Goal: Transaction & Acquisition: Purchase product/service

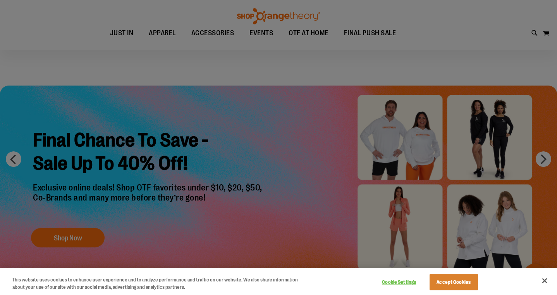
scroll to position [57, 0]
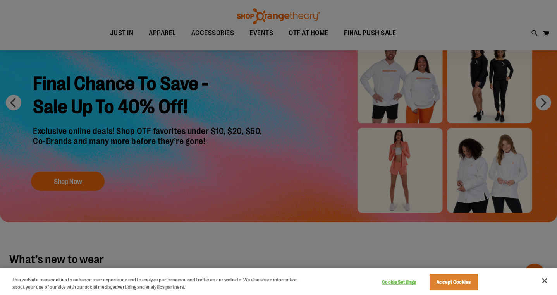
click at [62, 182] on div at bounding box center [278, 147] width 557 height 295
click at [16, 101] on div at bounding box center [278, 147] width 557 height 295
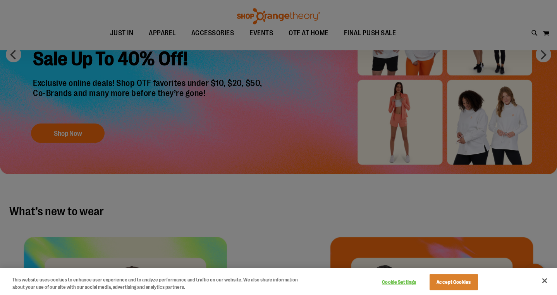
scroll to position [106, 0]
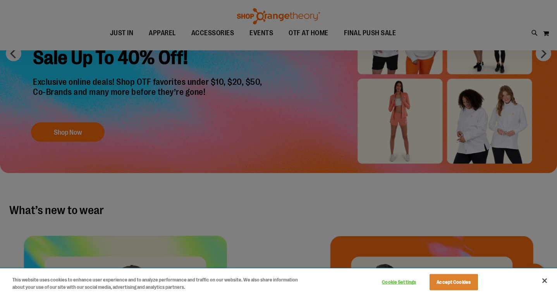
click at [405, 282] on button "Cookie Settings" at bounding box center [399, 281] width 48 height 15
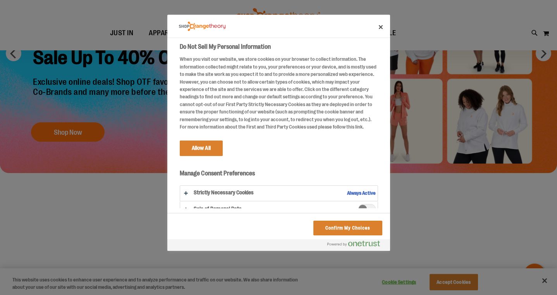
click at [185, 191] on button "Do Not Sell My Personal Information" at bounding box center [278, 193] width 197 height 15
click at [327, 226] on button "Confirm My Choices" at bounding box center [347, 228] width 69 height 15
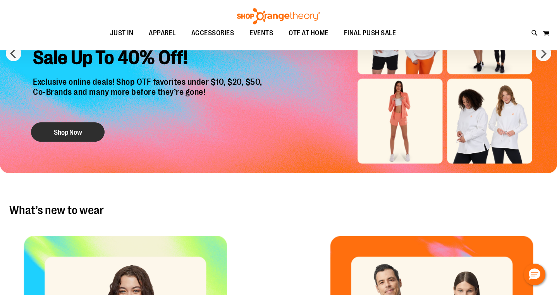
click at [74, 127] on button "Shop Now" at bounding box center [68, 132] width 74 height 19
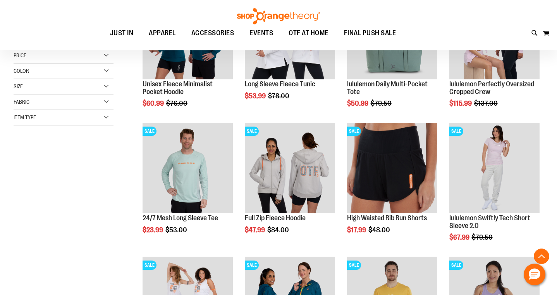
scroll to position [170, 0]
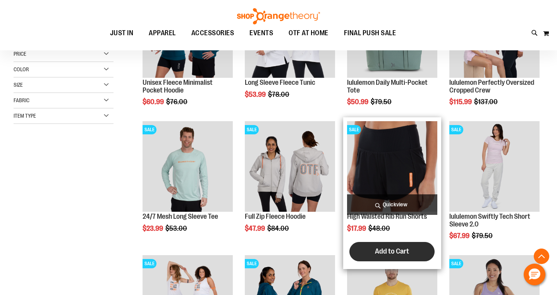
click at [387, 254] on span "Add to Cart" at bounding box center [392, 251] width 34 height 9
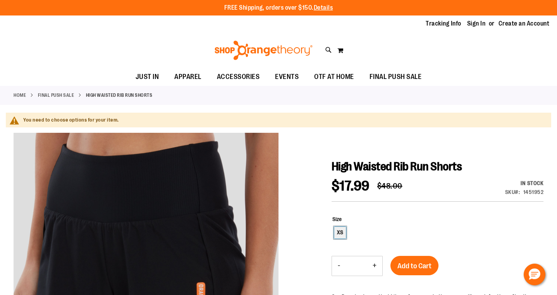
click at [341, 231] on div "XS" at bounding box center [340, 233] width 12 height 12
type input "***"
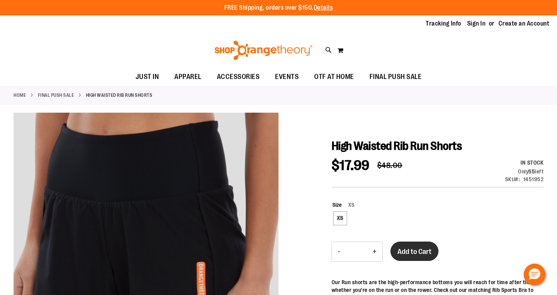
click at [414, 252] on span "Add to Cart" at bounding box center [414, 251] width 34 height 9
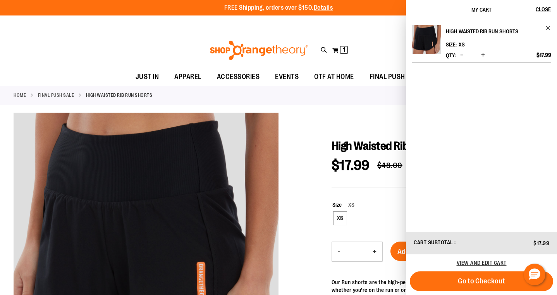
click at [312, 127] on div at bounding box center [278, 285] width 529 height 344
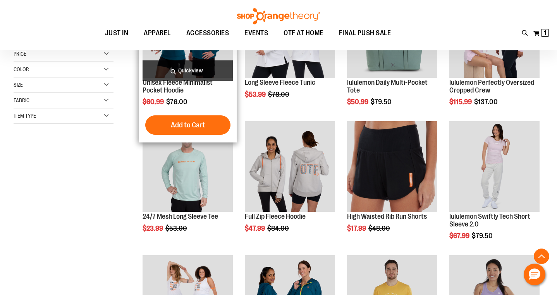
scroll to position [170, 0]
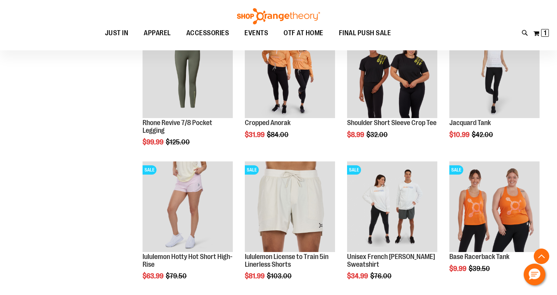
scroll to position [447, 0]
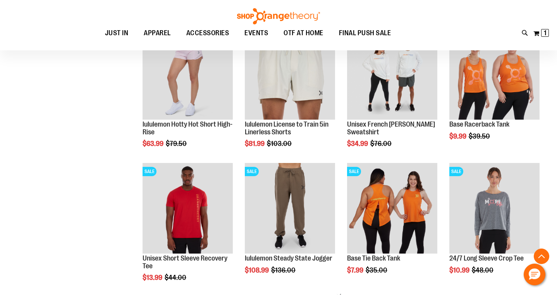
scroll to position [580, 0]
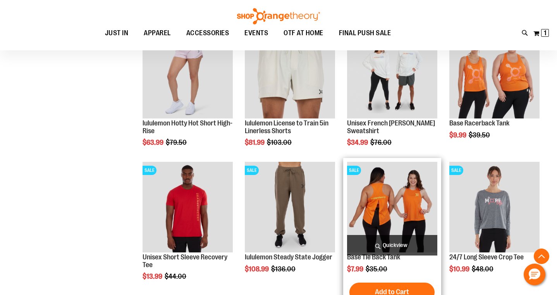
click at [398, 204] on img "product" at bounding box center [392, 207] width 90 height 90
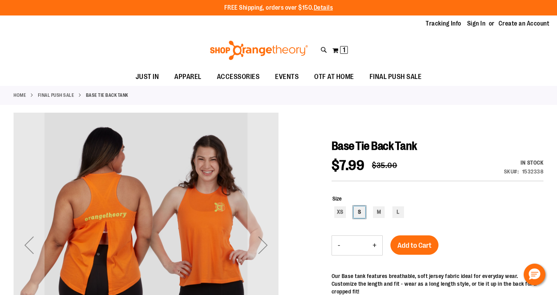
click at [360, 210] on div "S" at bounding box center [359, 212] width 12 height 12
click at [411, 244] on span "Add to Cart" at bounding box center [414, 245] width 34 height 9
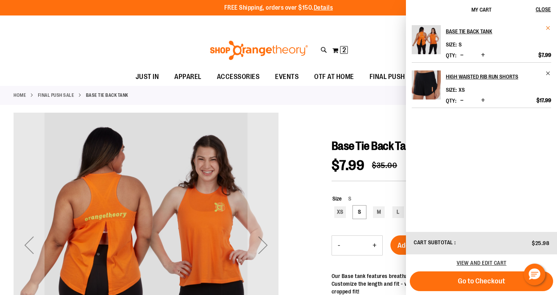
click at [547, 26] on span "Remove item" at bounding box center [548, 28] width 6 height 6
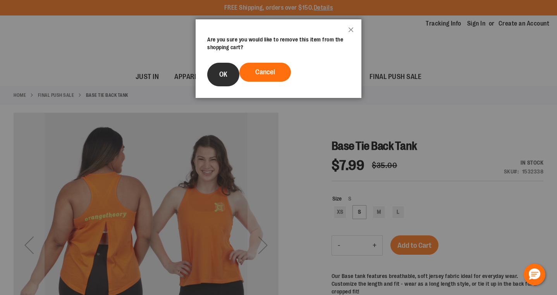
click at [224, 72] on span "OK" at bounding box center [223, 74] width 8 height 8
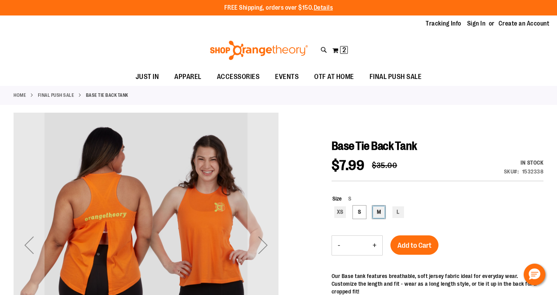
click at [377, 213] on div "M" at bounding box center [379, 212] width 12 height 12
type input "***"
click at [411, 245] on span "Add to Cart" at bounding box center [414, 245] width 34 height 9
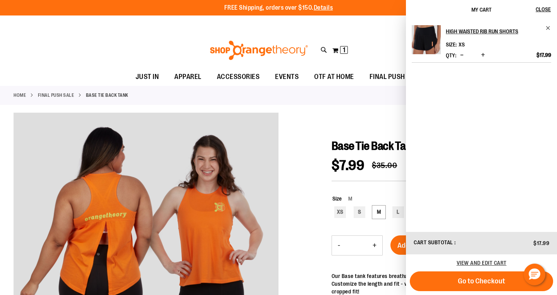
click at [303, 203] on div at bounding box center [278, 266] width 529 height 307
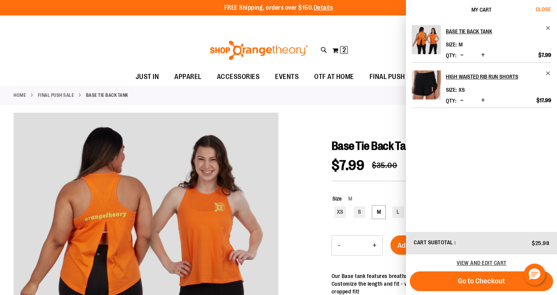
click at [543, 8] on span "Close" at bounding box center [542, 9] width 15 height 6
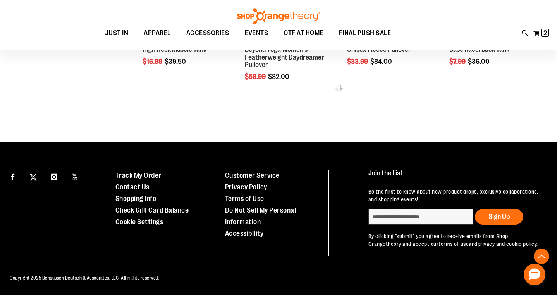
scroll to position [404, 0]
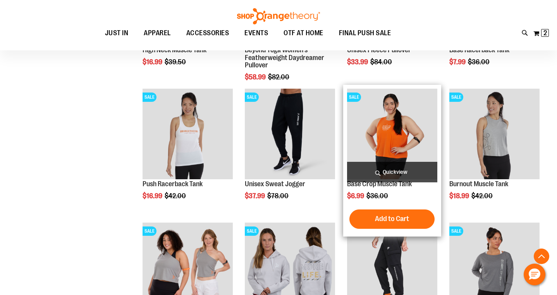
click at [388, 136] on img "product" at bounding box center [392, 134] width 90 height 90
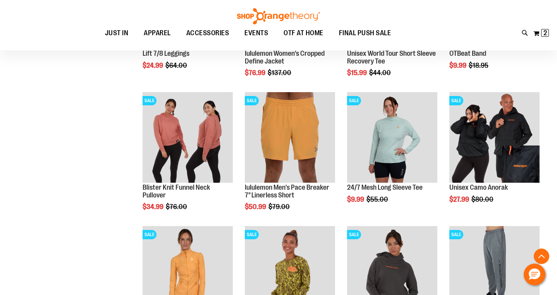
scroll to position [541, 0]
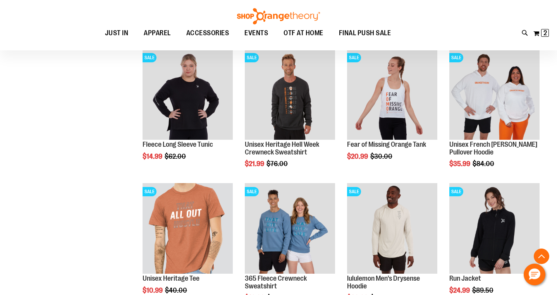
scroll to position [846, 0]
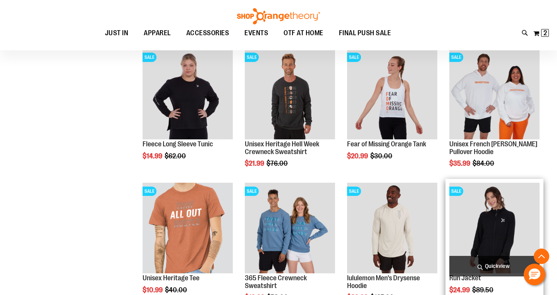
click at [492, 230] on img "product" at bounding box center [494, 228] width 90 height 90
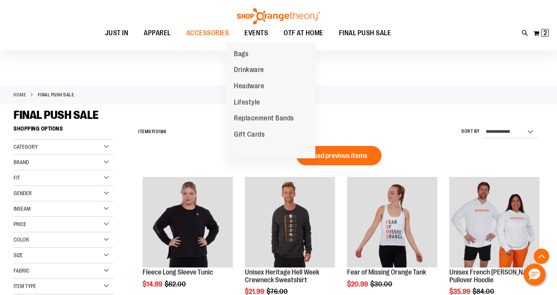
scroll to position [404, 0]
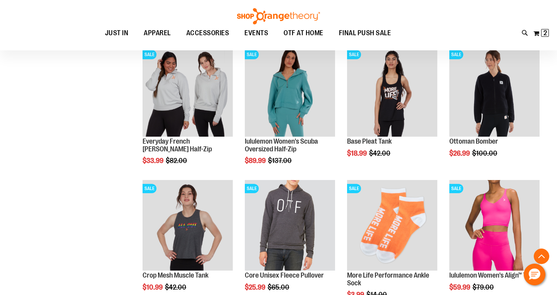
scroll to position [446, 0]
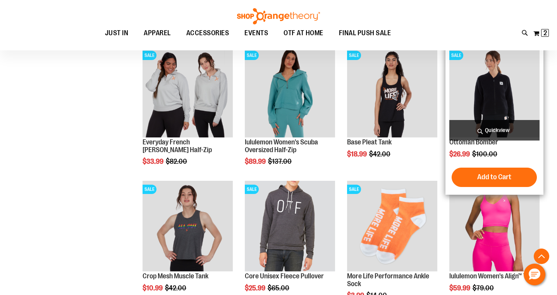
click at [500, 92] on img "product" at bounding box center [494, 92] width 90 height 90
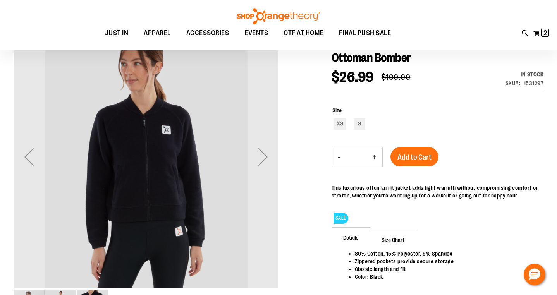
scroll to position [67, 0]
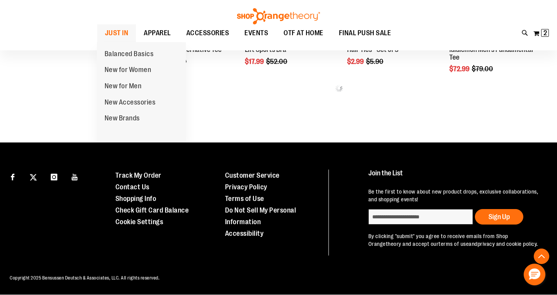
scroll to position [404, 0]
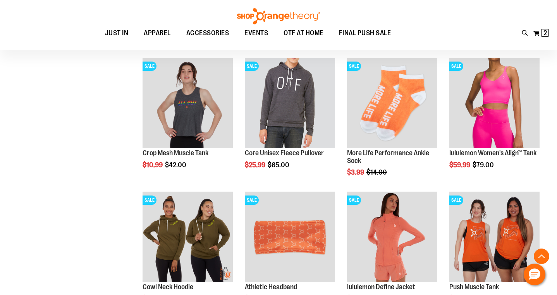
scroll to position [570, 0]
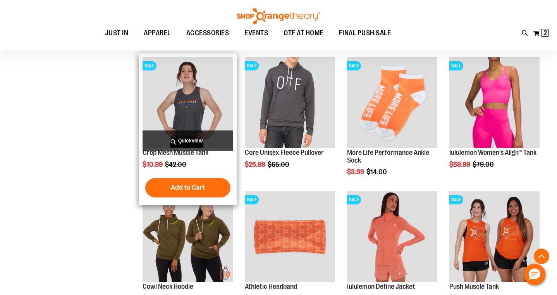
click at [187, 106] on img "product" at bounding box center [187, 102] width 90 height 90
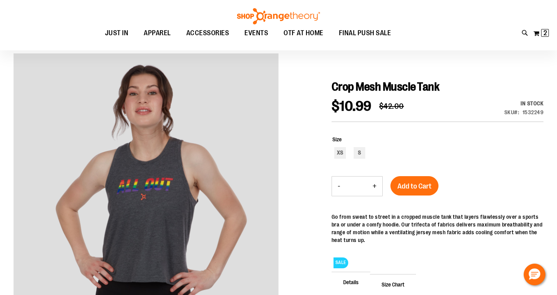
scroll to position [60, 0]
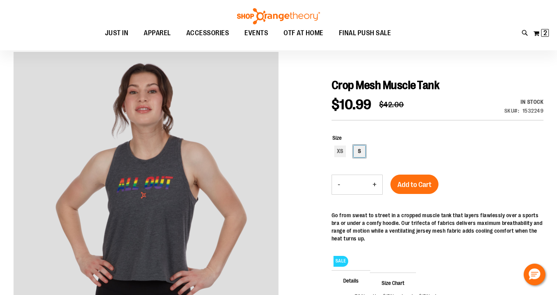
click at [358, 150] on div "S" at bounding box center [359, 152] width 12 height 12
type input "***"
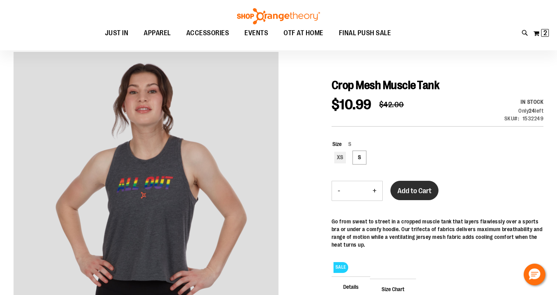
click at [419, 187] on span "Add to Cart" at bounding box center [414, 191] width 34 height 9
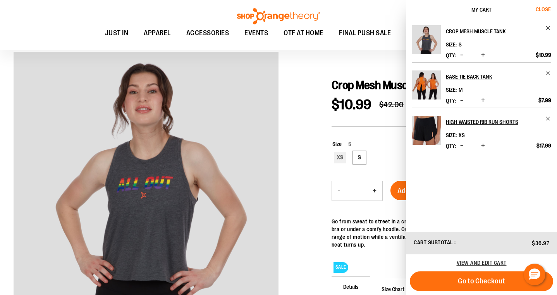
click at [542, 9] on span "Close" at bounding box center [542, 9] width 15 height 6
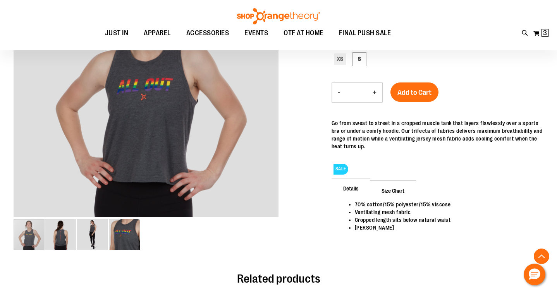
scroll to position [158, 0]
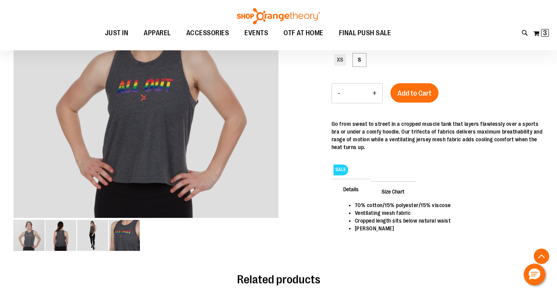
click at [391, 190] on span "Size Chart" at bounding box center [393, 191] width 46 height 20
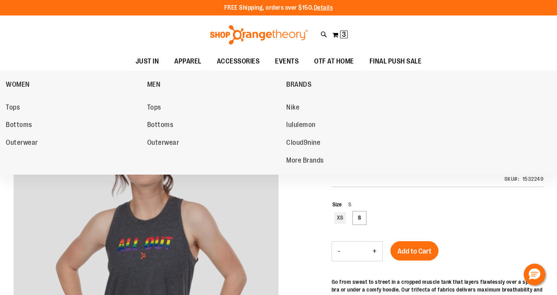
scroll to position [0, 0]
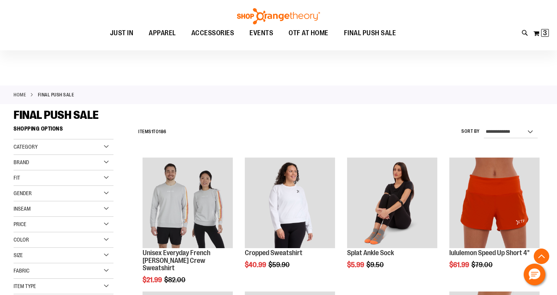
scroll to position [385, 0]
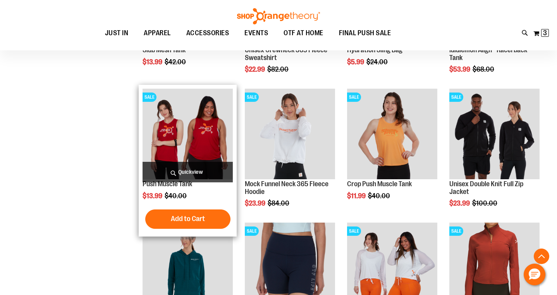
click at [170, 131] on img "product" at bounding box center [187, 134] width 90 height 90
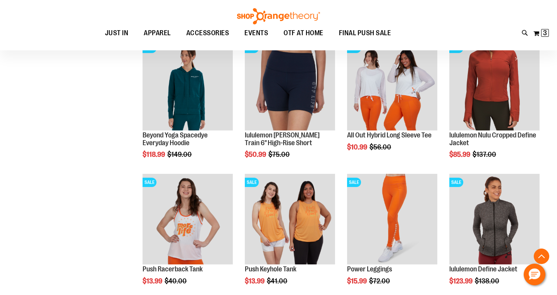
scroll to position [273, 0]
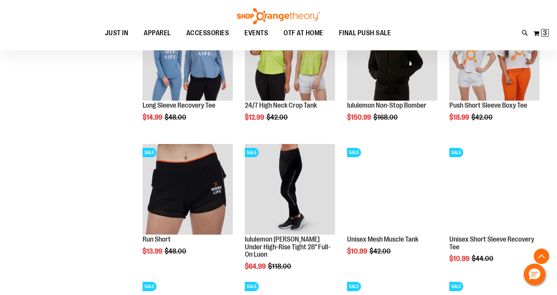
scroll to position [570, 0]
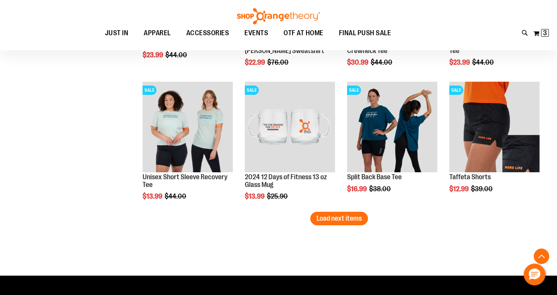
scroll to position [1168, 0]
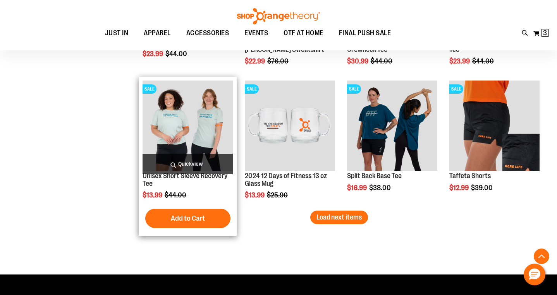
click at [175, 123] on img "product" at bounding box center [187, 126] width 90 height 90
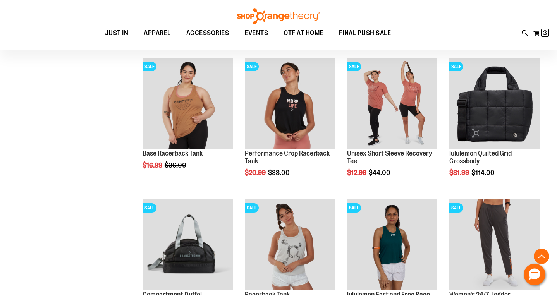
scroll to position [456, 0]
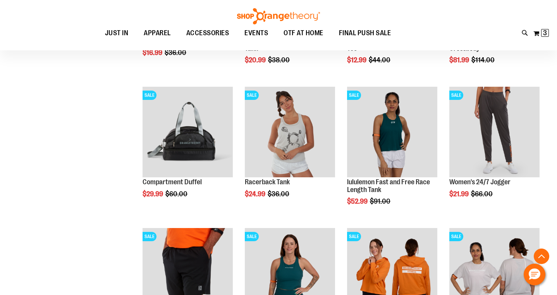
scroll to position [574, 0]
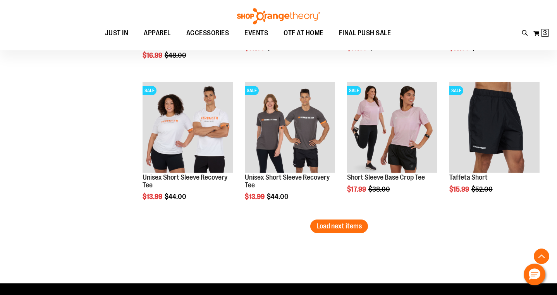
scroll to position [1140, 0]
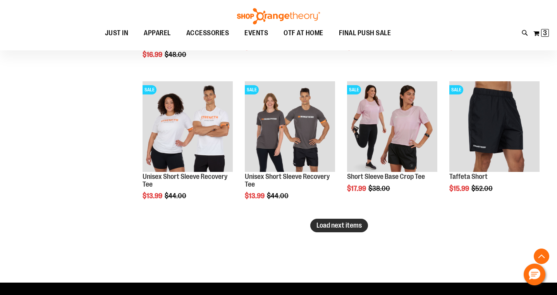
click at [323, 227] on span "Load next items" at bounding box center [338, 225] width 45 height 8
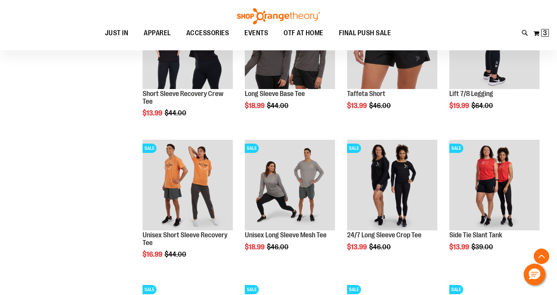
scroll to position [1367, 0]
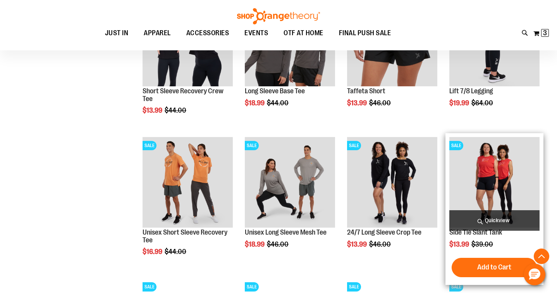
click at [488, 173] on img "product" at bounding box center [494, 182] width 90 height 90
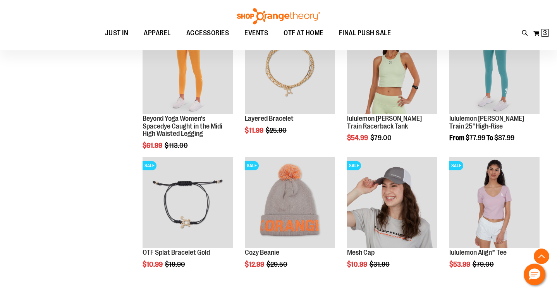
scroll to position [451, 0]
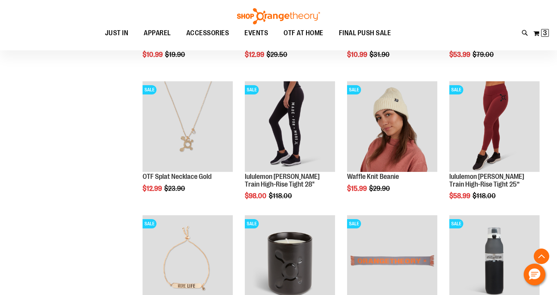
scroll to position [660, 0]
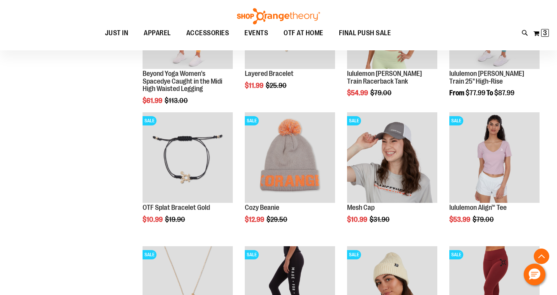
scroll to position [492, 0]
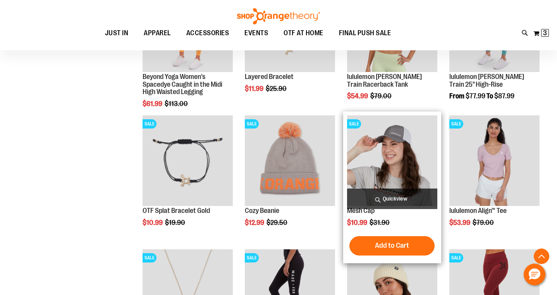
click at [384, 168] on img "product" at bounding box center [392, 160] width 90 height 90
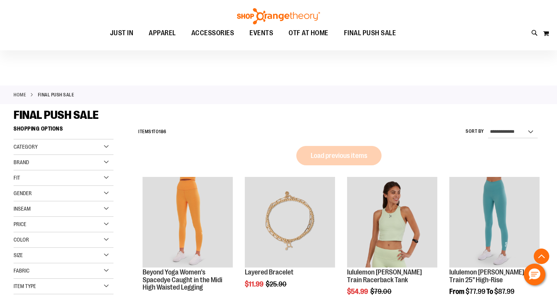
scroll to position [402, 0]
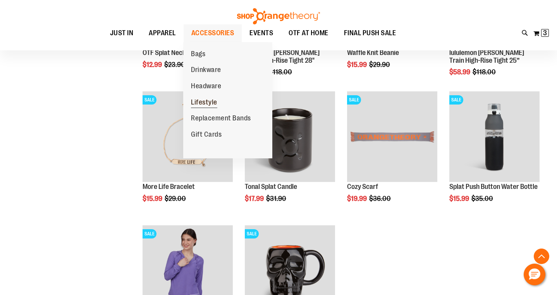
click at [199, 101] on span "Lifestyle" at bounding box center [204, 103] width 26 height 10
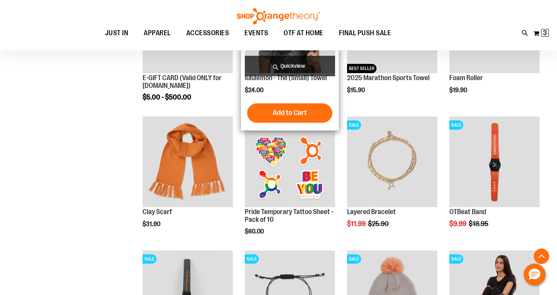
scroll to position [176, 0]
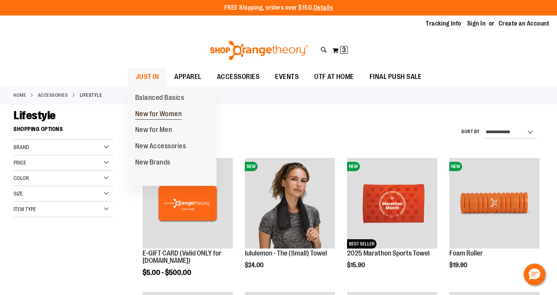
click at [144, 110] on span "New for Women" at bounding box center [158, 115] width 47 height 10
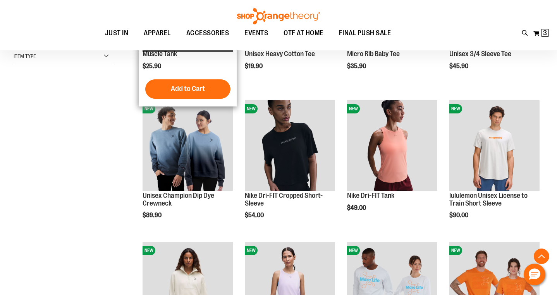
scroll to position [210, 0]
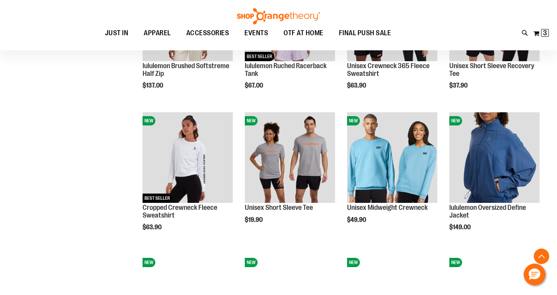
scroll to position [474, 0]
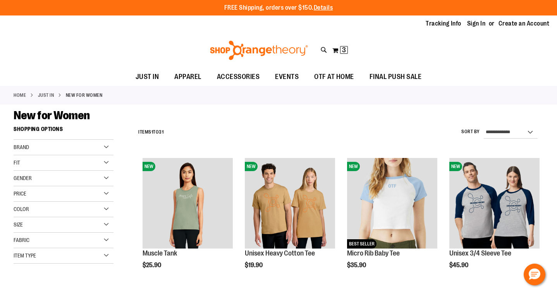
click at [106, 254] on div "Item Type" at bounding box center [64, 255] width 100 height 15
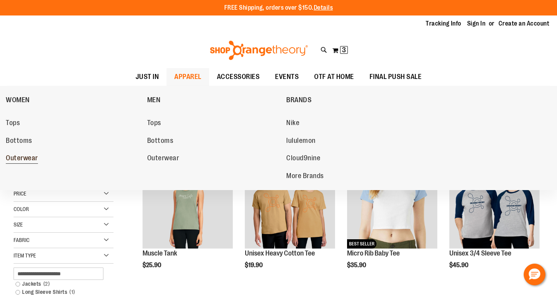
click at [26, 155] on span "Outerwear" at bounding box center [22, 159] width 32 height 10
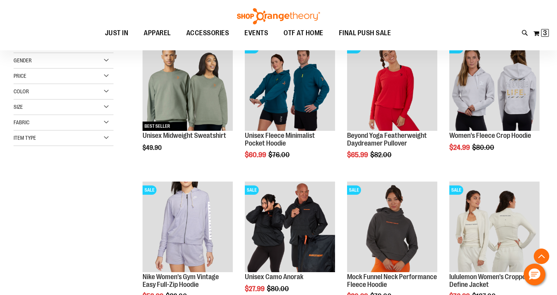
scroll to position [178, 0]
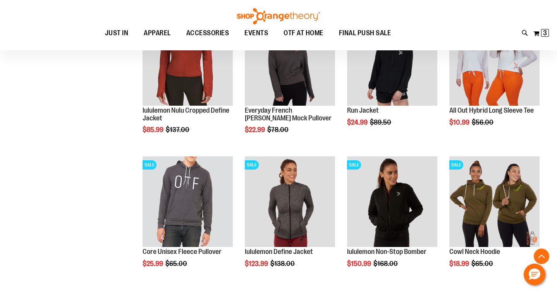
scroll to position [567, 0]
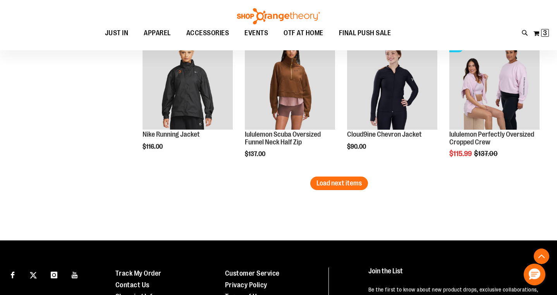
scroll to position [1252, 0]
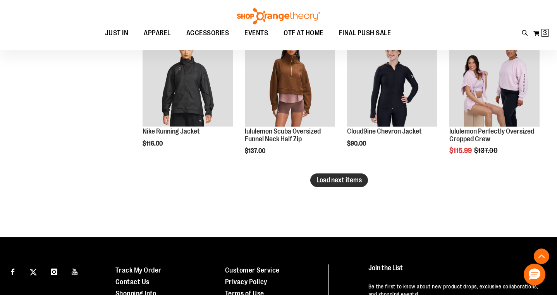
click at [347, 176] on span "Load next items" at bounding box center [338, 180] width 45 height 8
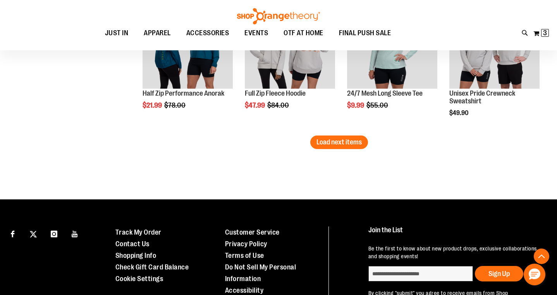
scroll to position [1714, 0]
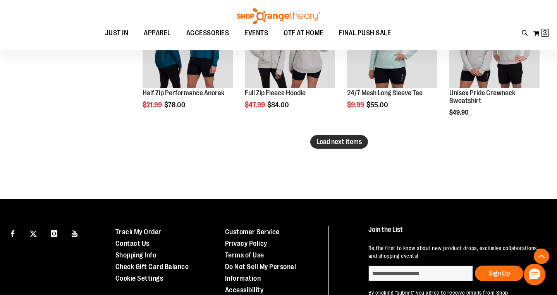
click at [324, 142] on span "Load next items" at bounding box center [338, 142] width 45 height 8
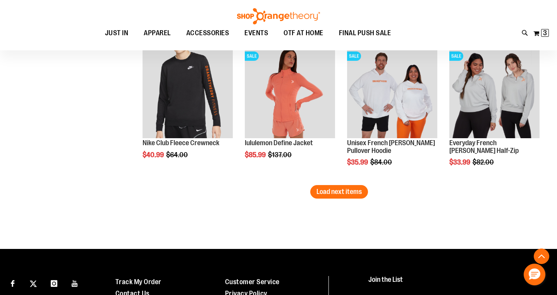
scroll to position [2090, 0]
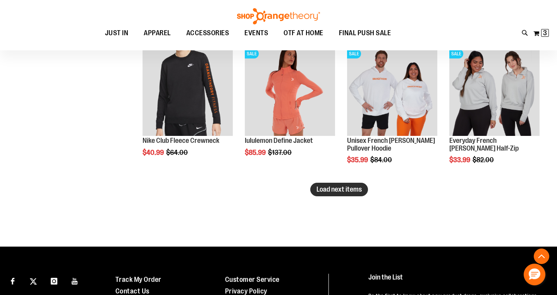
click at [344, 189] on span "Load next items" at bounding box center [338, 189] width 45 height 8
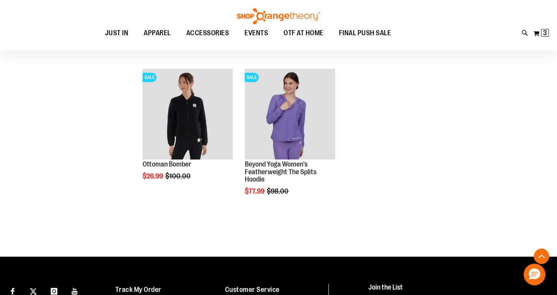
scroll to position [2207, 0]
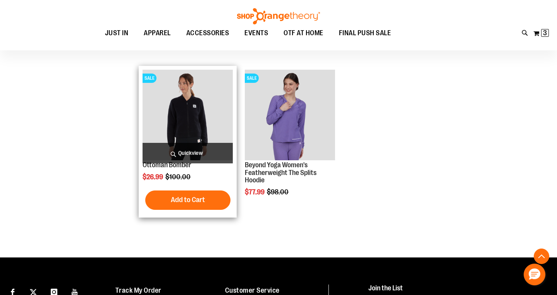
click at [188, 125] on img "product" at bounding box center [187, 115] width 90 height 90
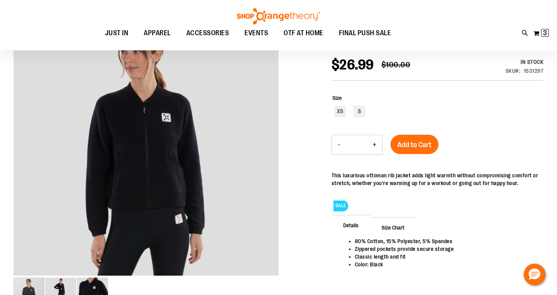
scroll to position [109, 0]
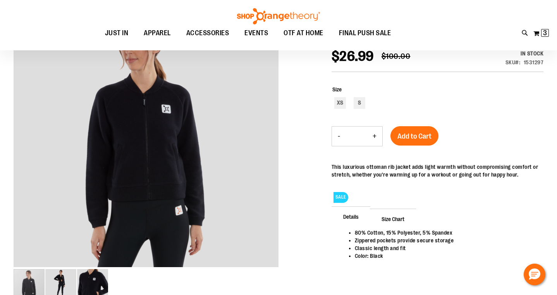
click at [391, 219] on span "Size Chart" at bounding box center [393, 219] width 46 height 20
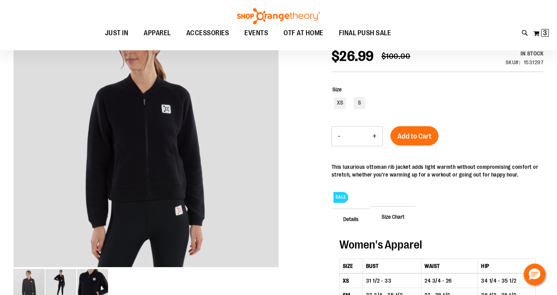
click at [391, 219] on span "Size Chart" at bounding box center [393, 216] width 46 height 20
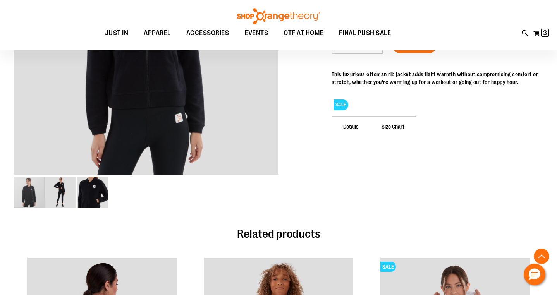
scroll to position [200, 0]
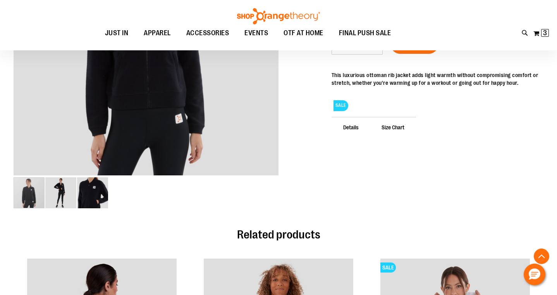
click at [386, 126] on span "Size Chart" at bounding box center [393, 127] width 46 height 20
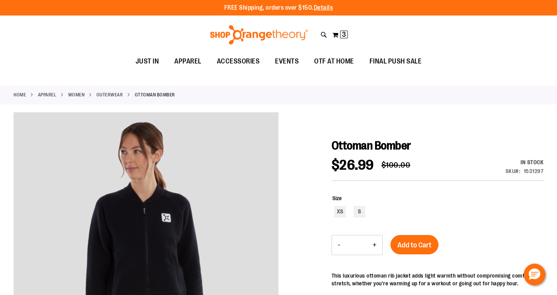
scroll to position [0, 0]
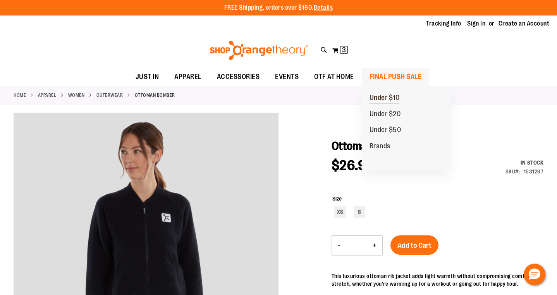
click at [384, 95] on span "Under $10" at bounding box center [384, 99] width 30 height 10
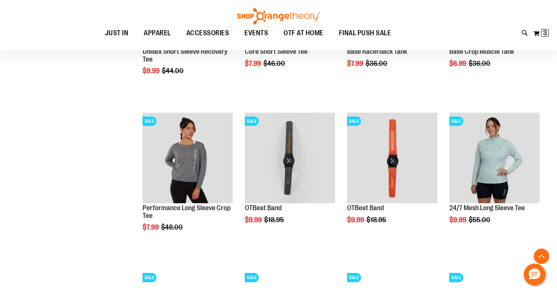
scroll to position [357, 0]
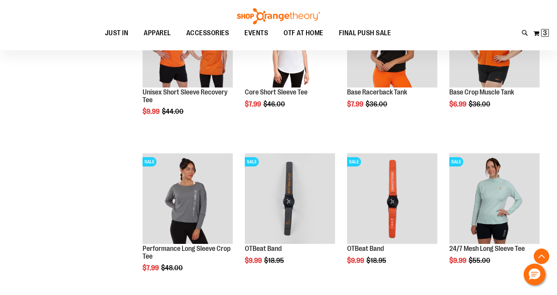
scroll to position [307, 0]
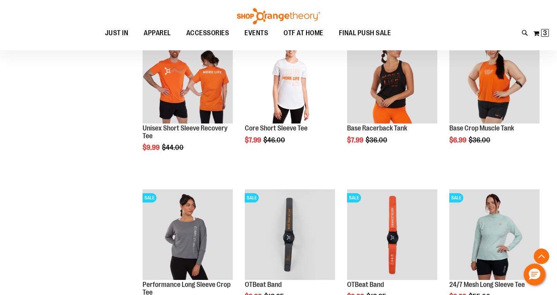
scroll to position [283, 0]
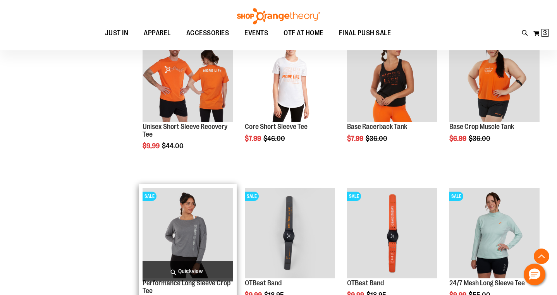
click at [185, 240] on img "product" at bounding box center [187, 233] width 90 height 90
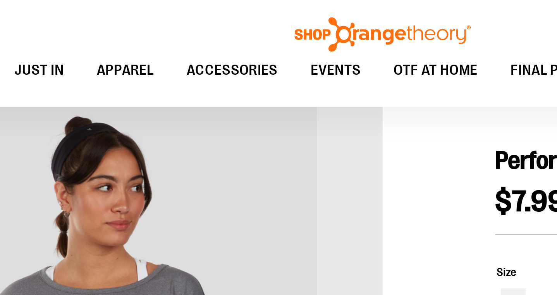
scroll to position [70, 0]
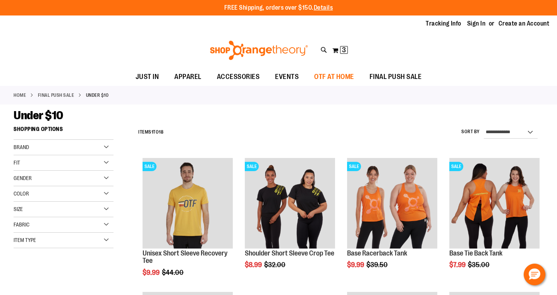
click at [331, 75] on span "OTF AT HOME" at bounding box center [334, 76] width 40 height 17
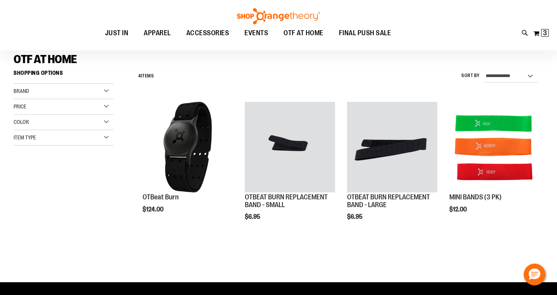
scroll to position [56, 0]
click at [106, 136] on div "Item Type" at bounding box center [64, 137] width 100 height 15
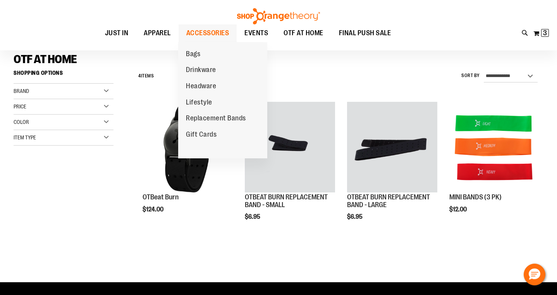
click at [204, 32] on span "ACCESSORIES" at bounding box center [207, 32] width 43 height 17
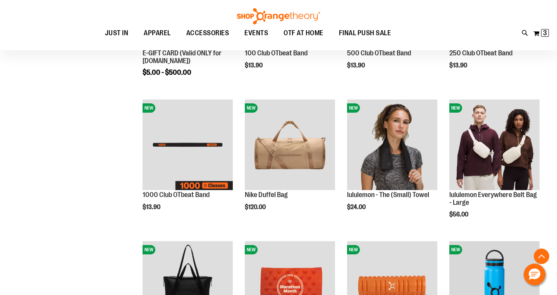
scroll to position [207, 0]
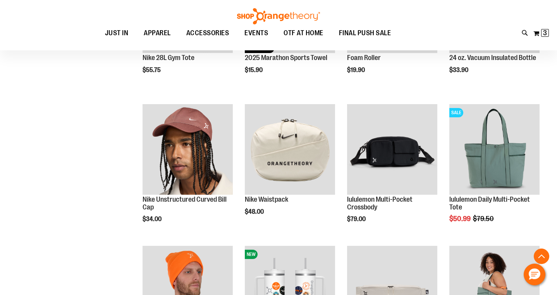
scroll to position [478, 0]
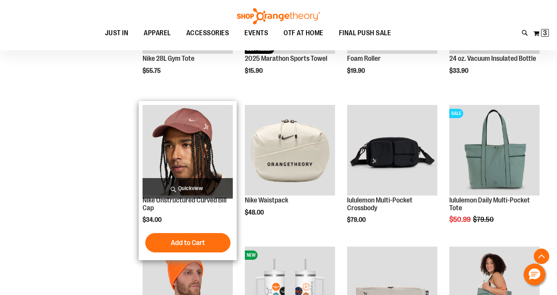
click at [173, 139] on img "product" at bounding box center [187, 150] width 90 height 90
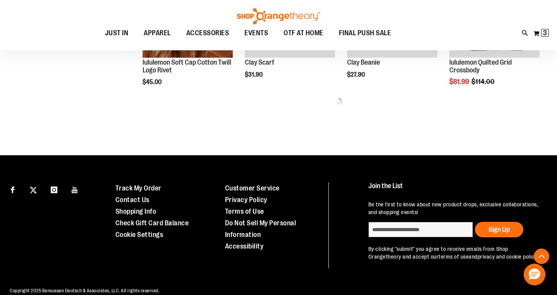
scroll to position [404, 0]
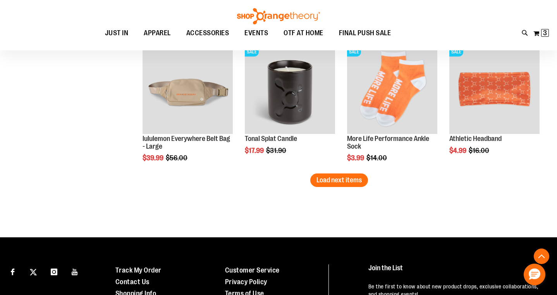
scroll to position [1118, 0]
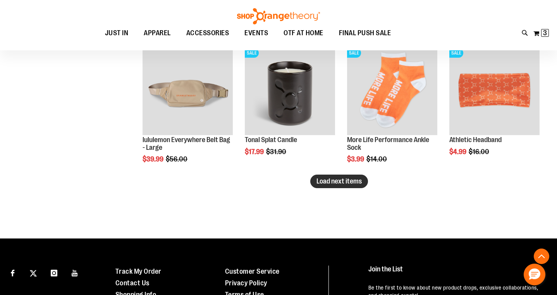
click at [321, 181] on span "Load next items" at bounding box center [338, 181] width 45 height 8
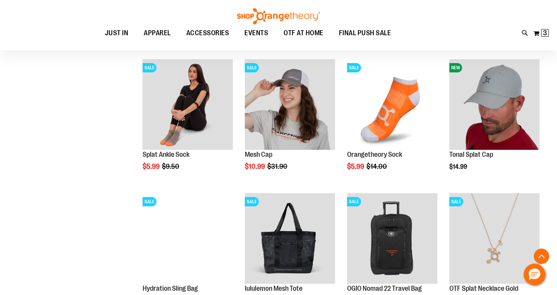
scroll to position [699, 0]
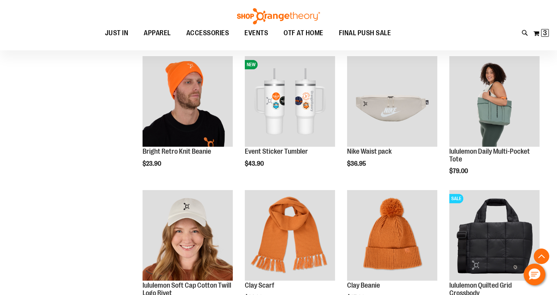
scroll to position [233, 0]
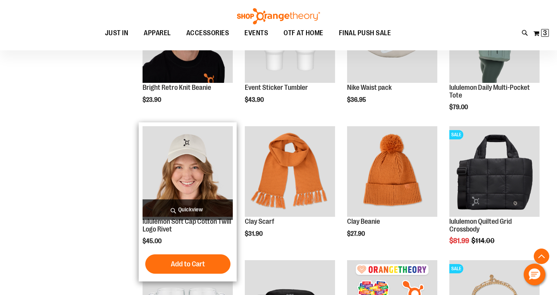
click at [190, 164] on img "product" at bounding box center [187, 171] width 90 height 90
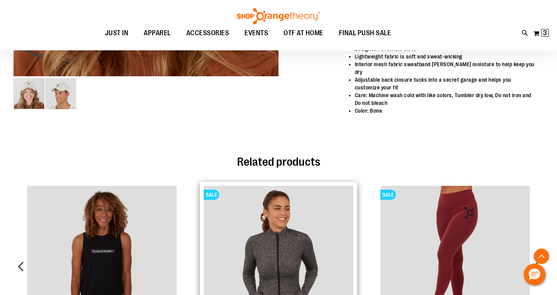
scroll to position [276, 0]
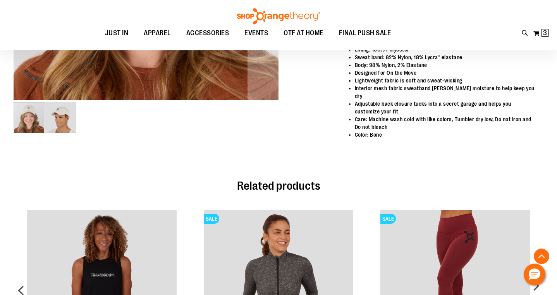
click at [63, 127] on img "image 2 of 2" at bounding box center [60, 117] width 31 height 31
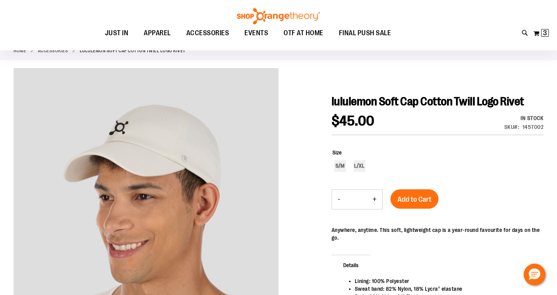
scroll to position [39, 0]
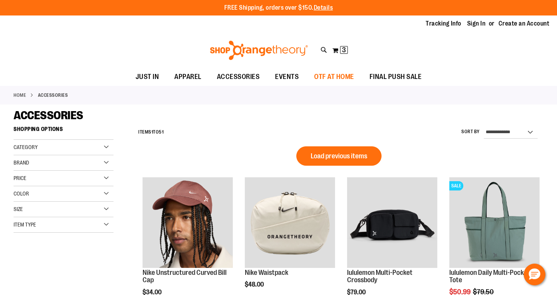
click at [327, 74] on span "OTF AT HOME" at bounding box center [334, 76] width 40 height 17
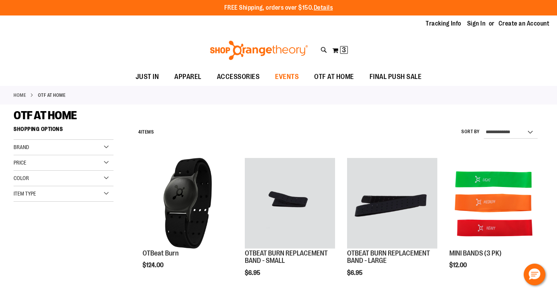
click at [283, 75] on span "EVENTS" at bounding box center [287, 76] width 24 height 17
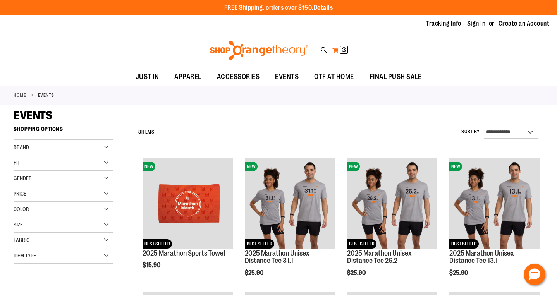
click at [337, 49] on button "My Cart 3 3 items" at bounding box center [340, 50] width 16 height 12
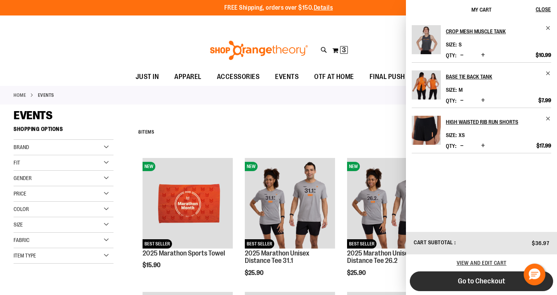
click at [476, 282] on span "Go to Checkout" at bounding box center [481, 281] width 47 height 9
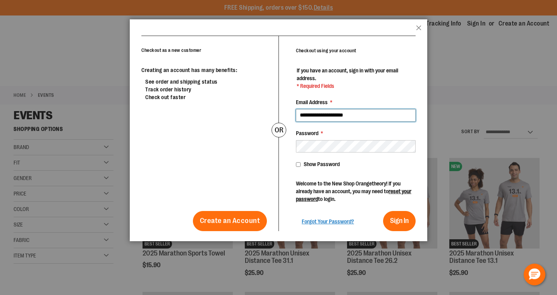
type input "**********"
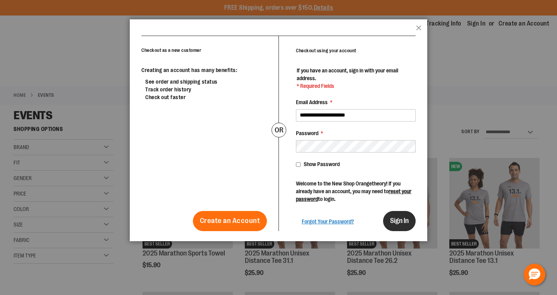
click at [397, 224] on button "Sign In" at bounding box center [399, 221] width 33 height 20
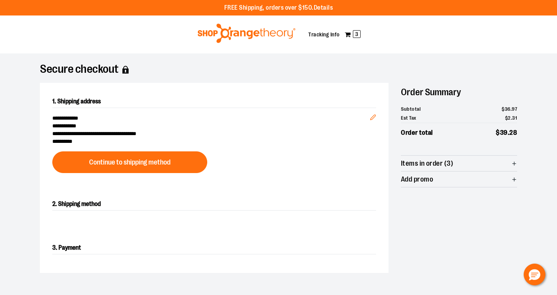
click at [418, 162] on span "Items in order (3)" at bounding box center [427, 163] width 52 height 7
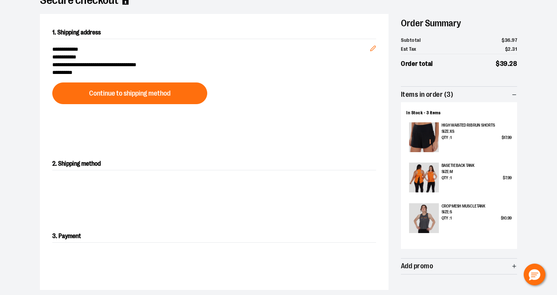
scroll to position [70, 0]
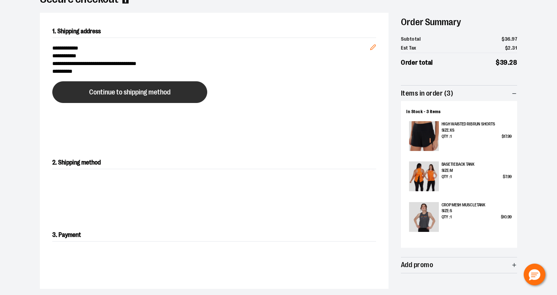
click at [134, 92] on span "Continue to shipping method" at bounding box center [129, 92] width 81 height 7
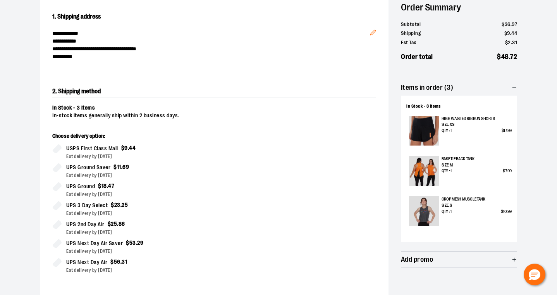
scroll to position [86, 0]
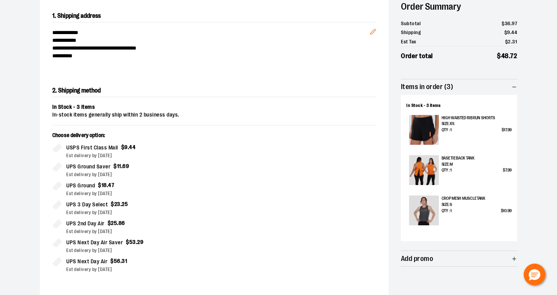
click at [426, 128] on img at bounding box center [424, 130] width 30 height 30
click at [455, 117] on p "High Waisted Rib Run Shorts" at bounding box center [476, 118] width 70 height 6
click at [424, 123] on img at bounding box center [424, 130] width 30 height 30
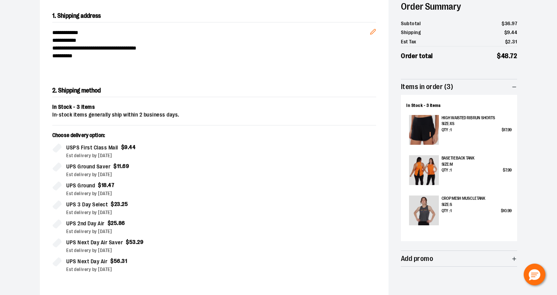
click at [424, 123] on img at bounding box center [424, 130] width 30 height 30
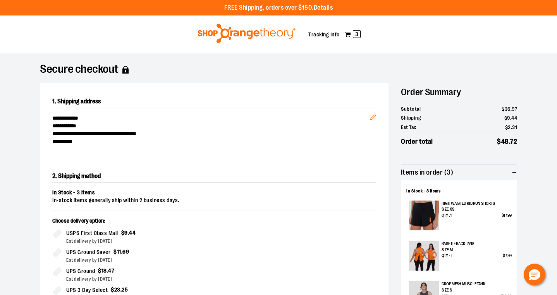
scroll to position [0, 0]
click at [354, 32] on span "3" at bounding box center [357, 34] width 8 height 8
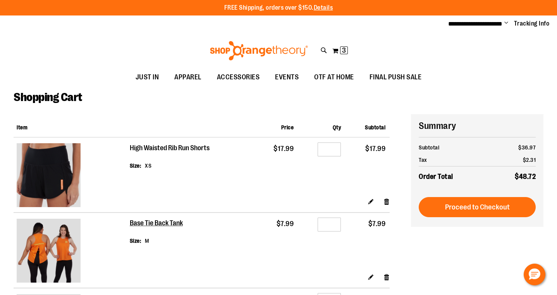
click at [163, 144] on h2 "High Waisted Rib Run Shorts" at bounding box center [170, 148] width 81 height 9
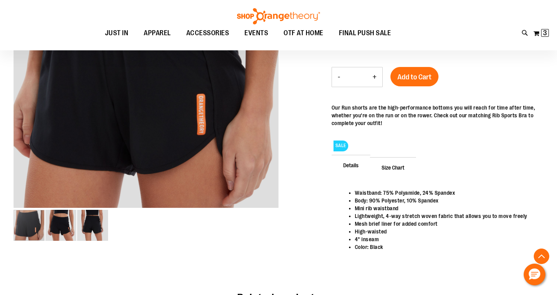
scroll to position [168, 0]
click at [386, 168] on span "Size Chart" at bounding box center [393, 167] width 46 height 20
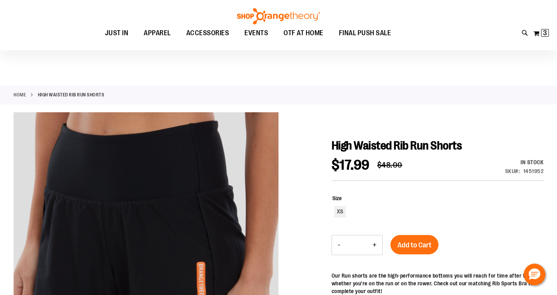
scroll to position [0, 0]
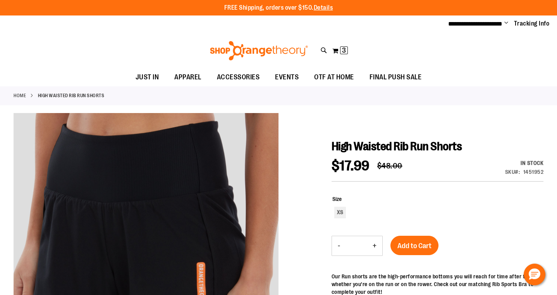
click at [338, 244] on button "-" at bounding box center [339, 245] width 14 height 19
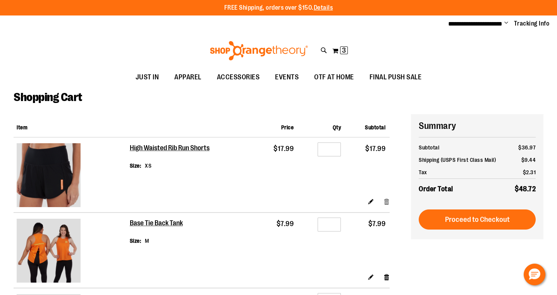
click at [385, 197] on link "Remove item" at bounding box center [386, 201] width 7 height 8
click at [386, 197] on link "Remove item" at bounding box center [386, 201] width 7 height 8
